Goal: Task Accomplishment & Management: Manage account settings

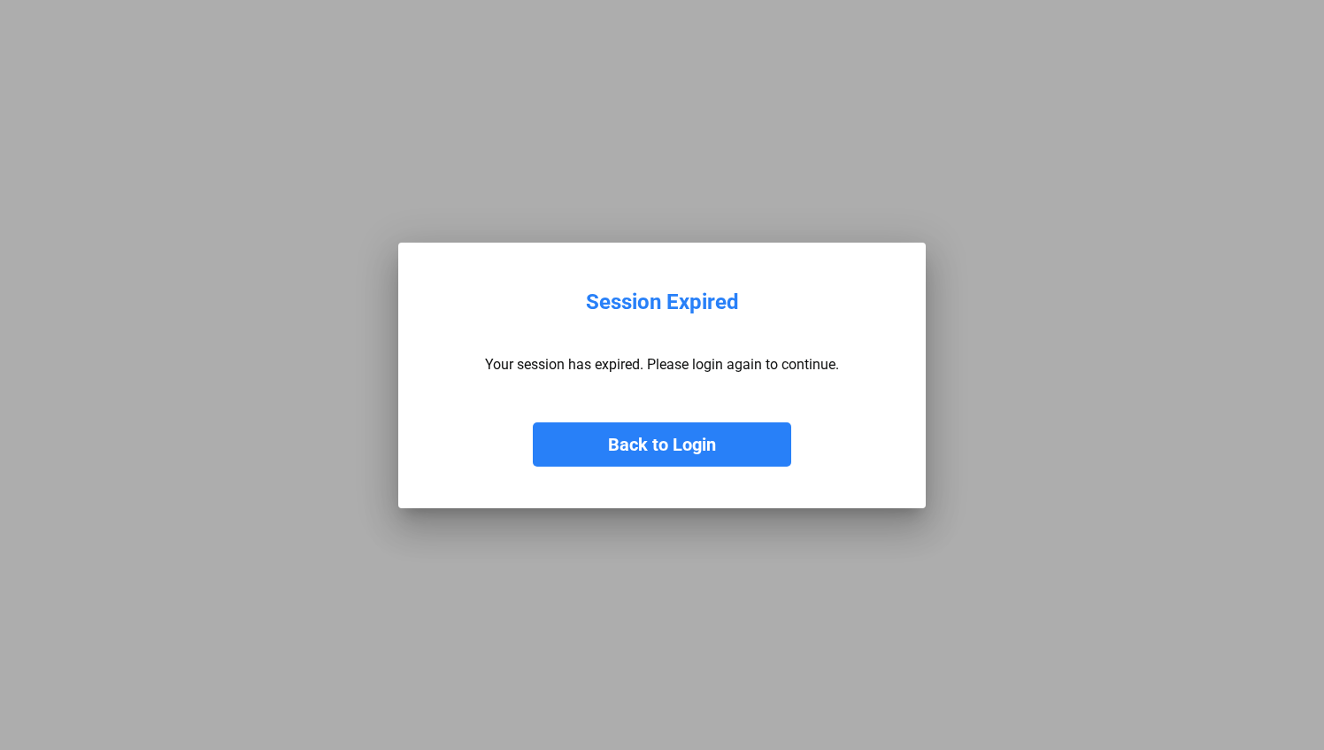
click at [658, 443] on button "Back to Login" at bounding box center [662, 444] width 258 height 44
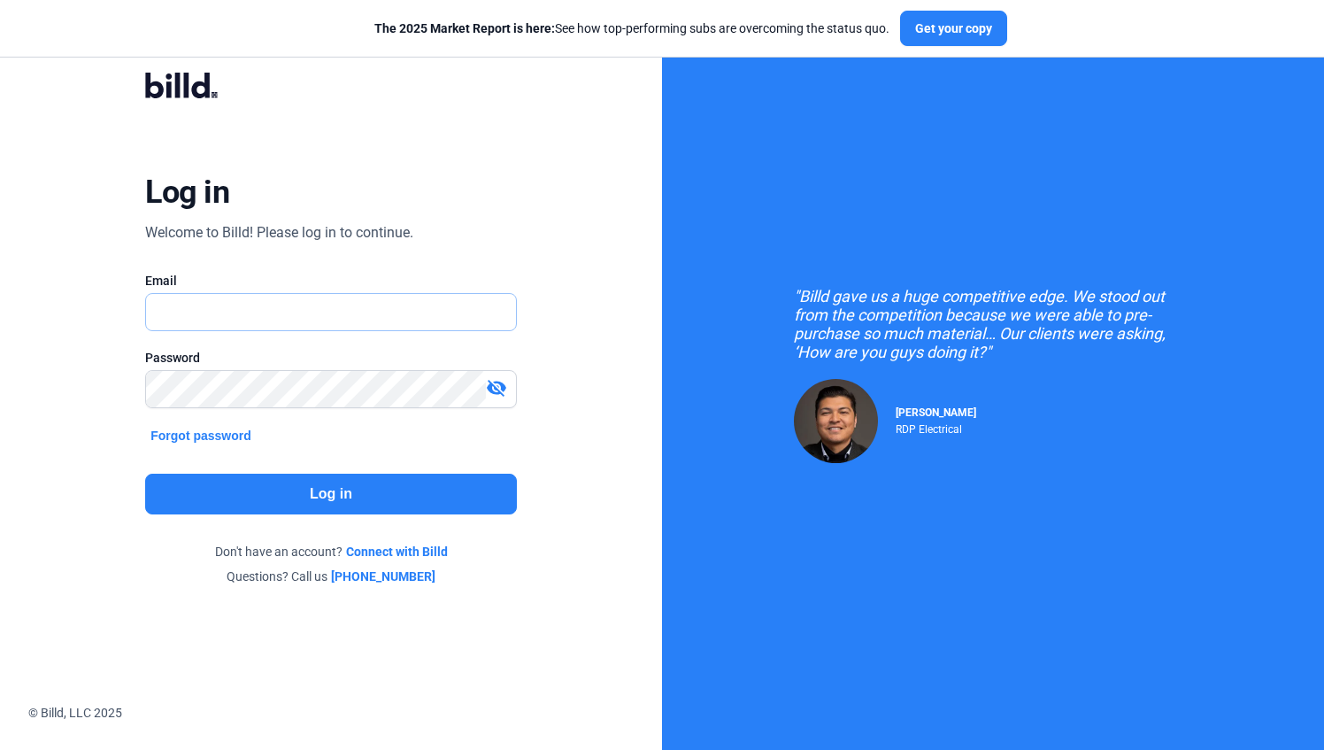
click at [195, 312] on input "text" at bounding box center [331, 312] width 370 height 36
click at [308, 313] on input "[EMAIL_ADDRESS][DOMAIN_NAME]" at bounding box center [331, 312] width 370 height 36
type input "l"
type input "[EMAIL_ADDRESS][DOMAIN_NAME]"
click at [318, 494] on button "Log in" at bounding box center [331, 494] width 372 height 41
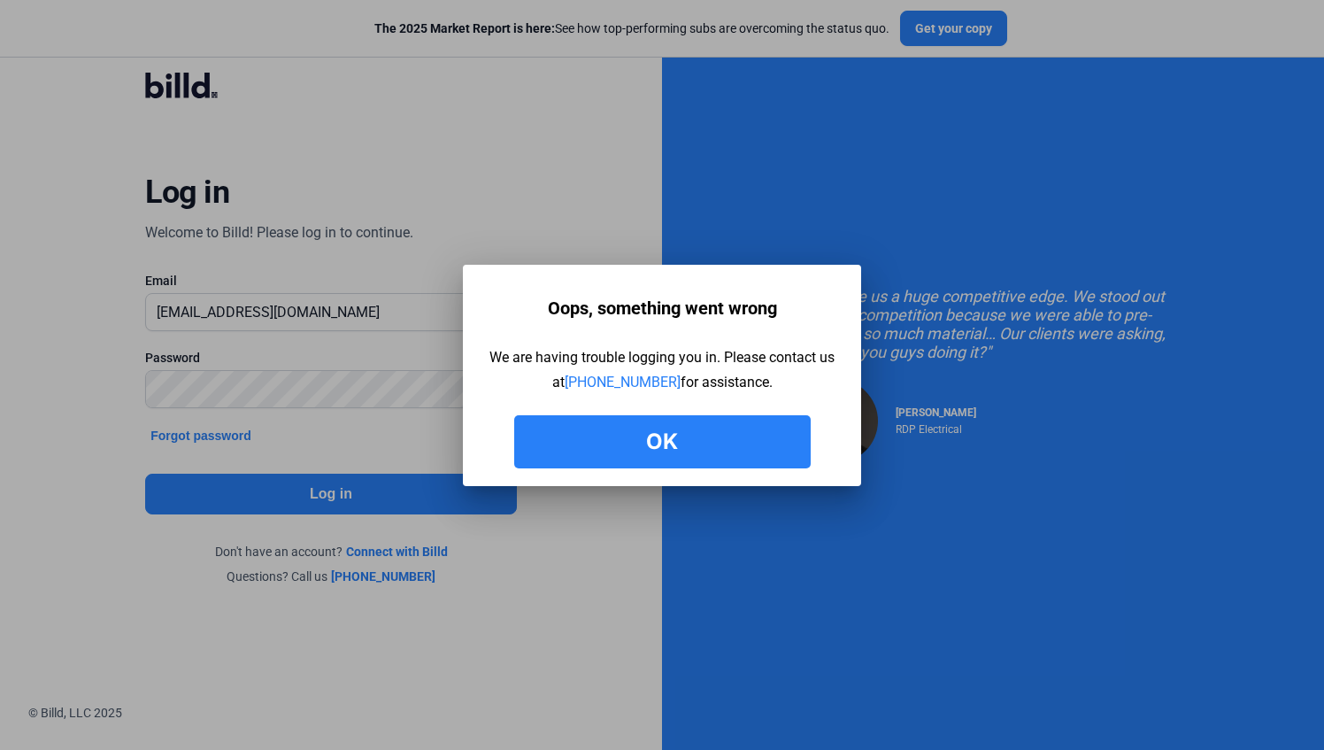
click at [684, 435] on button "Ok" at bounding box center [662, 441] width 297 height 53
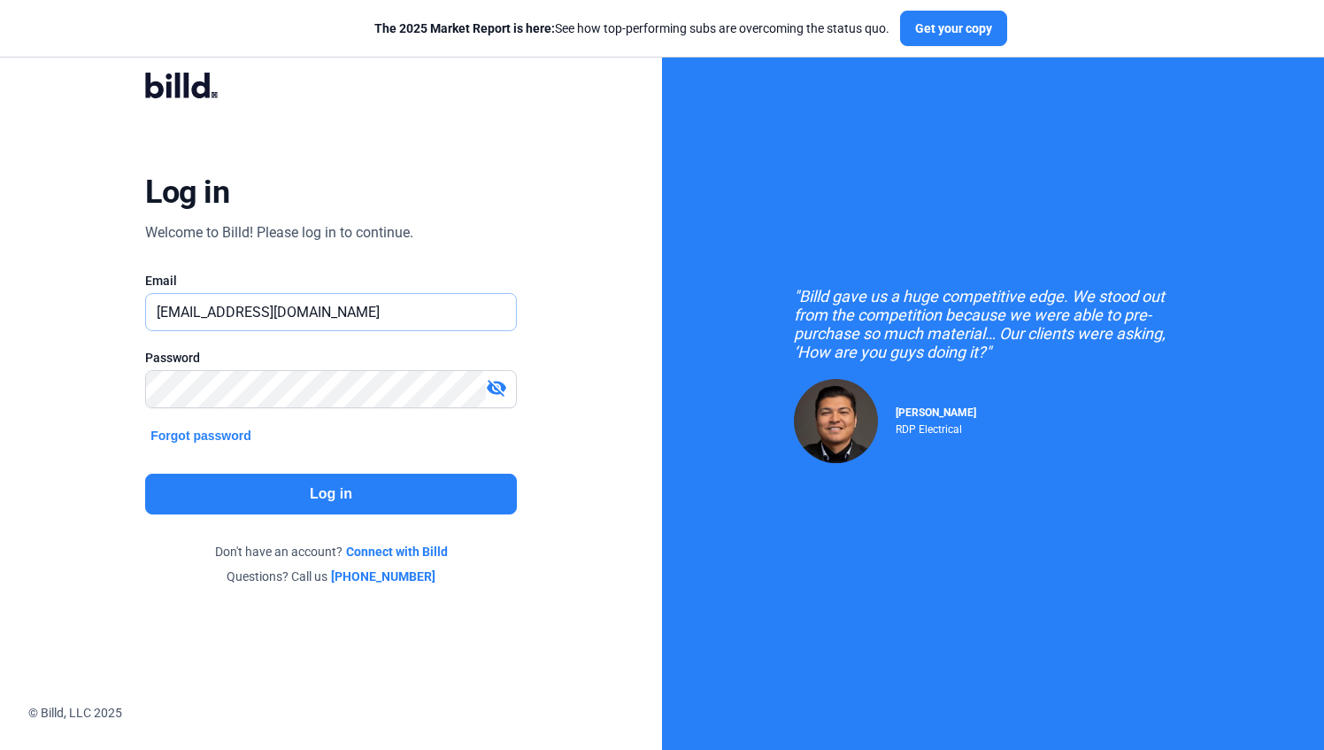
click at [299, 311] on input "[EMAIL_ADDRESS][DOMAIN_NAME]" at bounding box center [331, 312] width 370 height 36
type input "l"
click at [335, 494] on button "Log in" at bounding box center [331, 494] width 372 height 41
click at [497, 389] on mat-icon "visibility_off" at bounding box center [496, 387] width 21 height 21
click at [365, 307] on input "[PERSON_NAME][EMAIL_ADDRESS][DOMAIN_NAME]" at bounding box center [331, 312] width 370 height 36
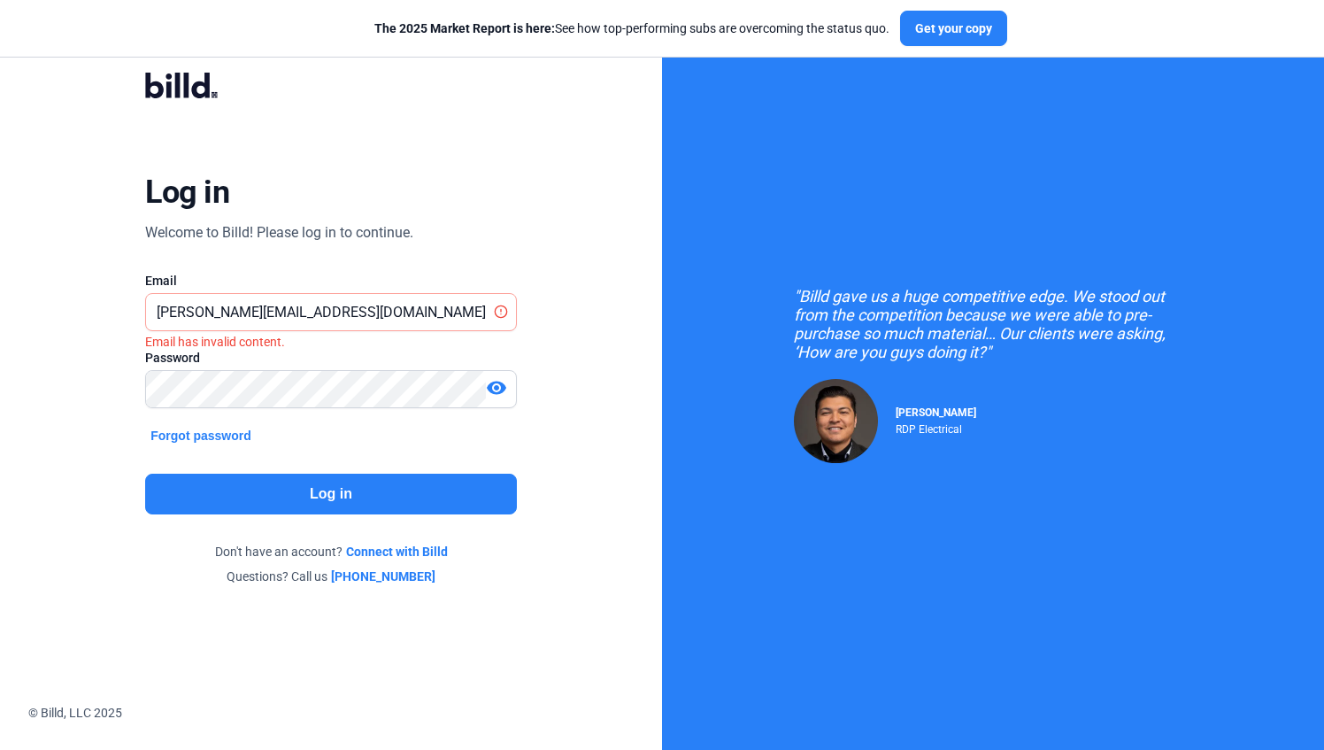
click at [315, 487] on button "Log in" at bounding box center [331, 494] width 372 height 41
click at [504, 310] on icon at bounding box center [501, 311] width 14 height 14
click at [275, 344] on icon "Email has invalid content." at bounding box center [215, 342] width 140 height 14
click at [359, 308] on input "[PERSON_NAME][EMAIL_ADDRESS][DOMAIN_NAME]" at bounding box center [331, 312] width 370 height 36
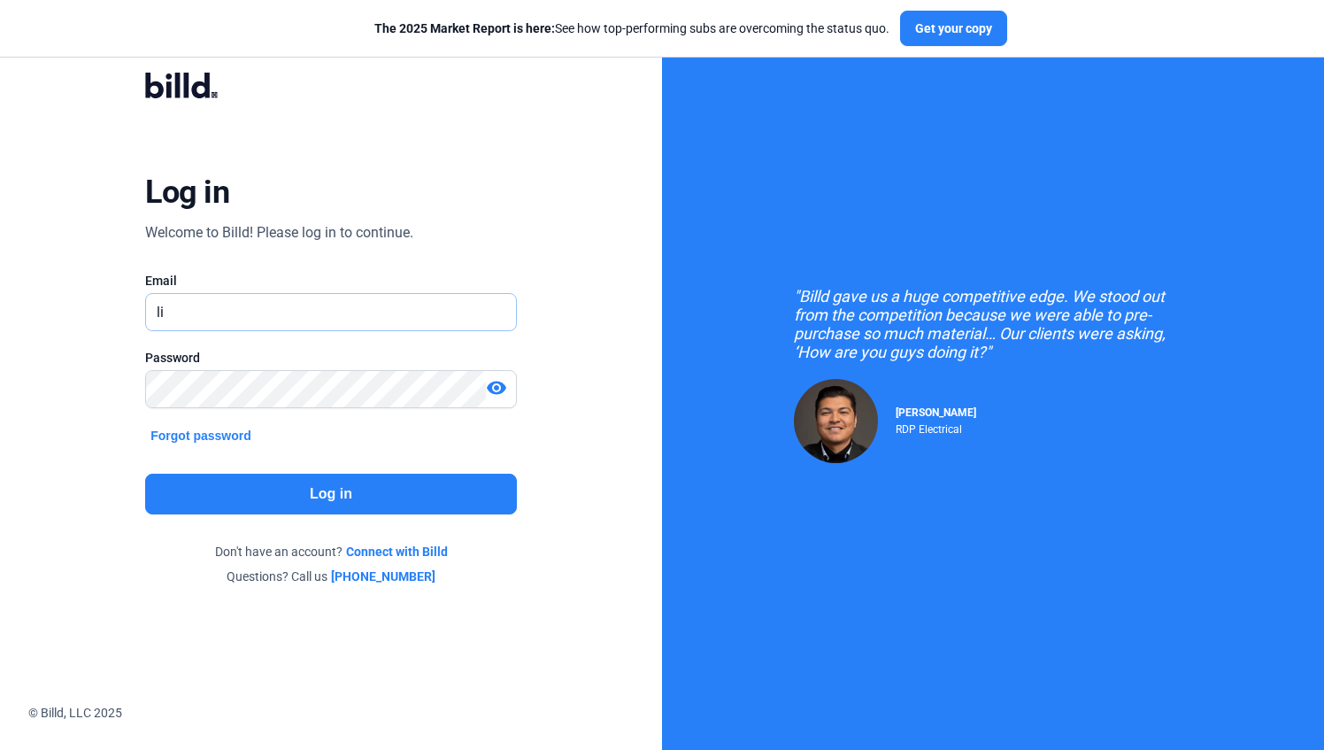
type input "l"
click at [317, 312] on input "m" at bounding box center [331, 312] width 370 height 36
type input "l"
type input "[PERSON_NAME][EMAIL_ADDRESS][DOMAIN_NAME]"
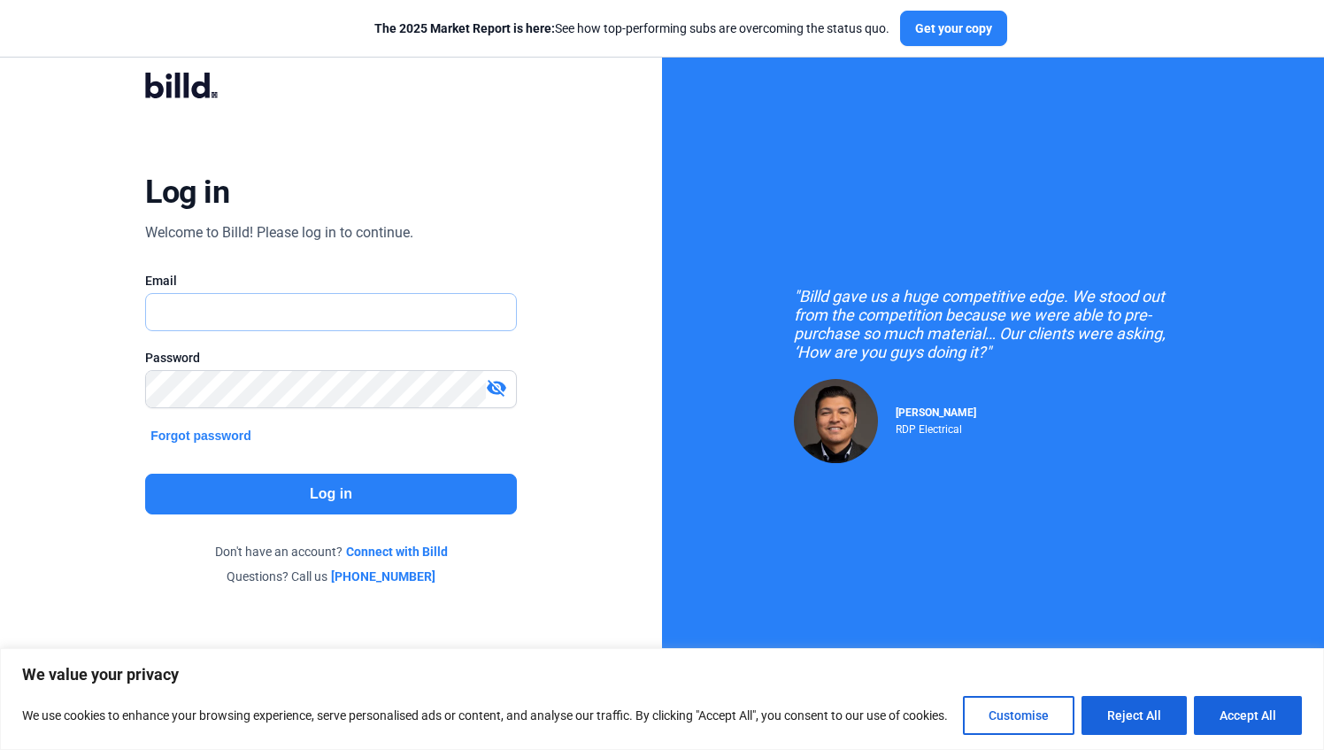
click at [273, 307] on input "text" at bounding box center [331, 312] width 370 height 36
type input "[PERSON_NAME][EMAIL_ADDRESS][DOMAIN_NAME]"
click at [327, 503] on button "Log in" at bounding box center [331, 494] width 372 height 41
